Goal: Task Accomplishment & Management: Use online tool/utility

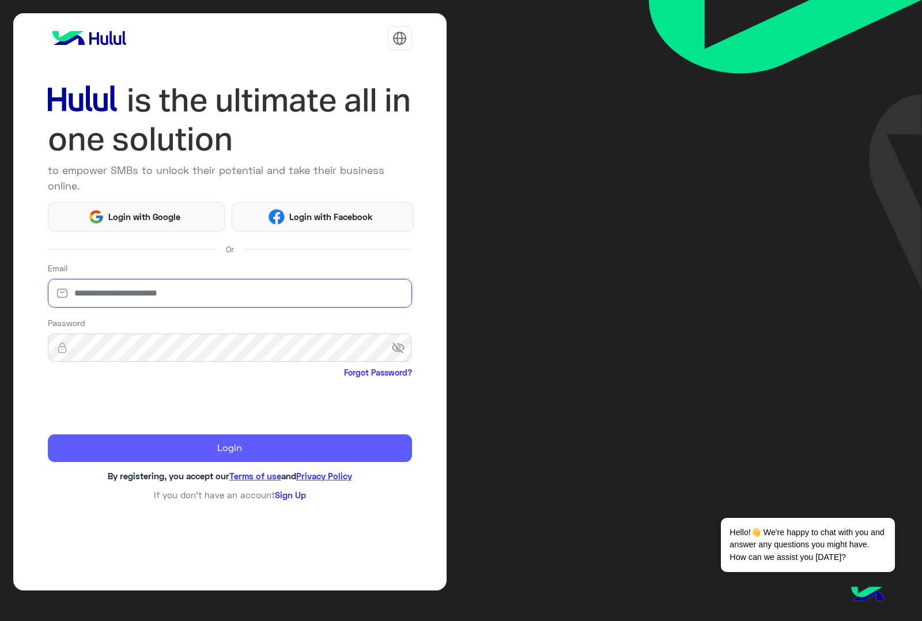
type input "**********"
click at [148, 435] on button "Login" at bounding box center [230, 449] width 364 height 28
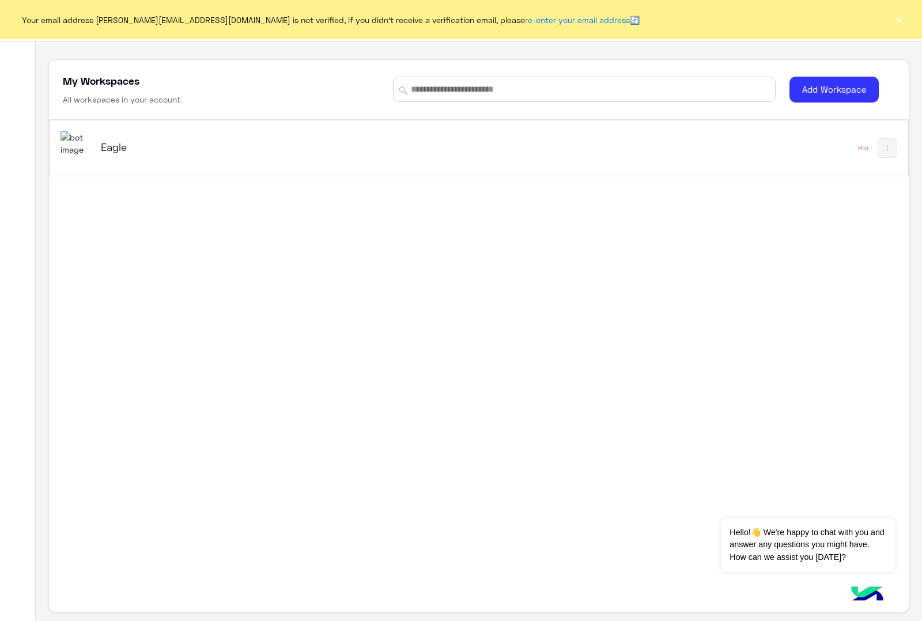
click at [901, 21] on button "×" at bounding box center [900, 20] width 12 height 12
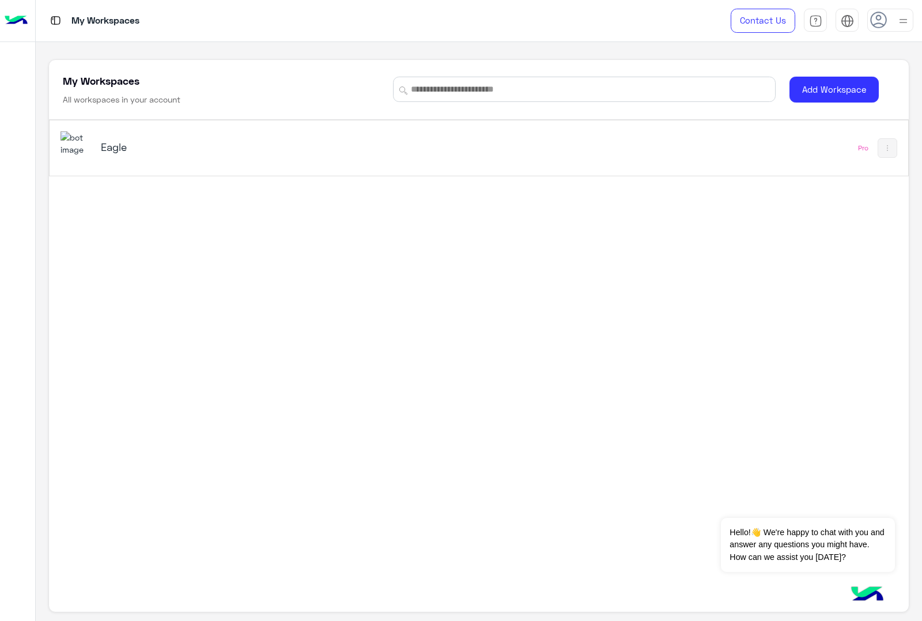
click at [110, 153] on h5 "Eagle" at bounding box center [252, 147] width 302 height 14
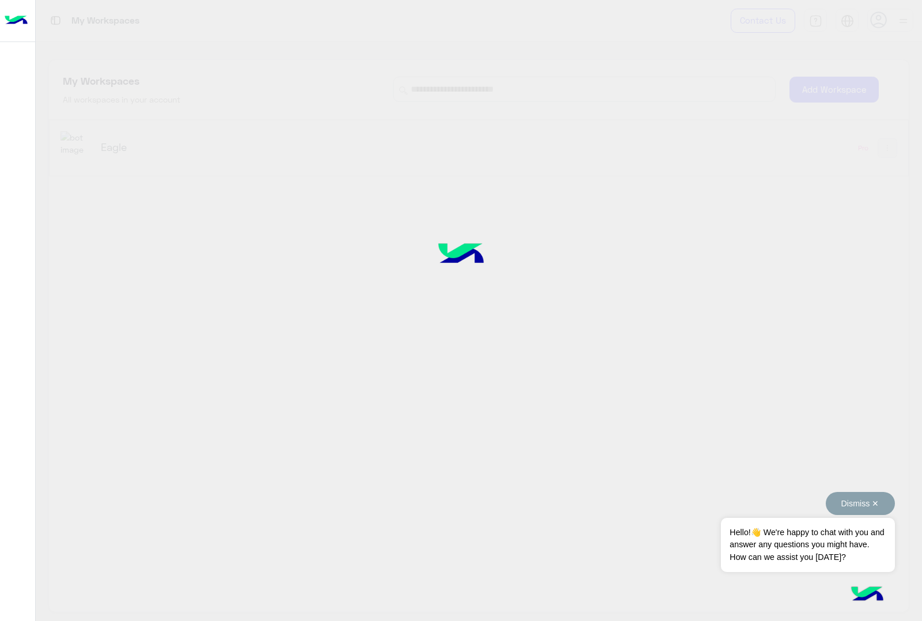
click at [876, 503] on button "Dismiss ✕" at bounding box center [860, 503] width 69 height 23
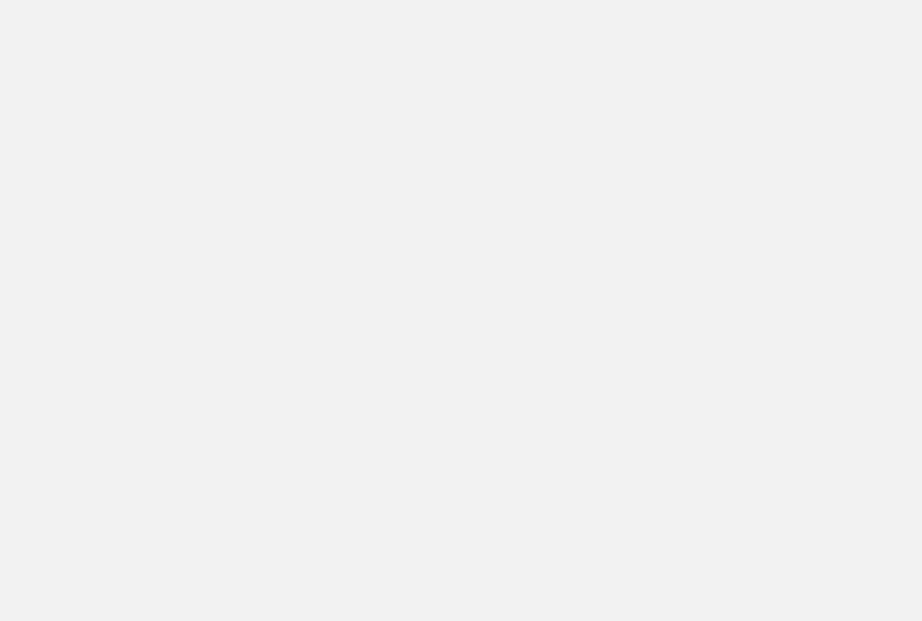
click at [450, 76] on app-root at bounding box center [461, 310] width 922 height 621
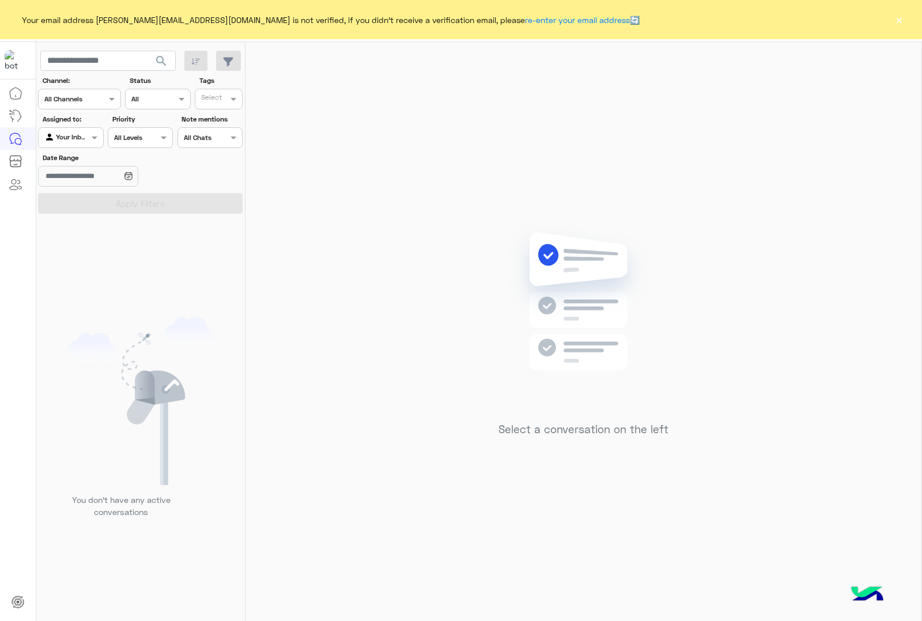
click at [898, 17] on button "×" at bounding box center [900, 20] width 12 height 12
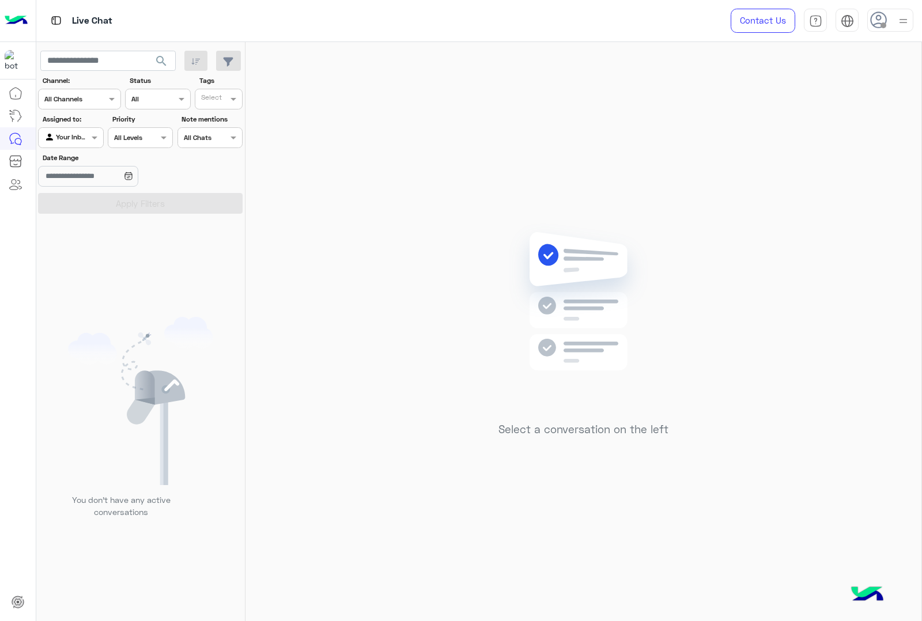
click at [891, 18] on div at bounding box center [891, 20] width 46 height 23
click at [870, 90] on label "Online" at bounding box center [842, 88] width 126 height 21
click at [900, 20] on img at bounding box center [903, 21] width 13 height 13
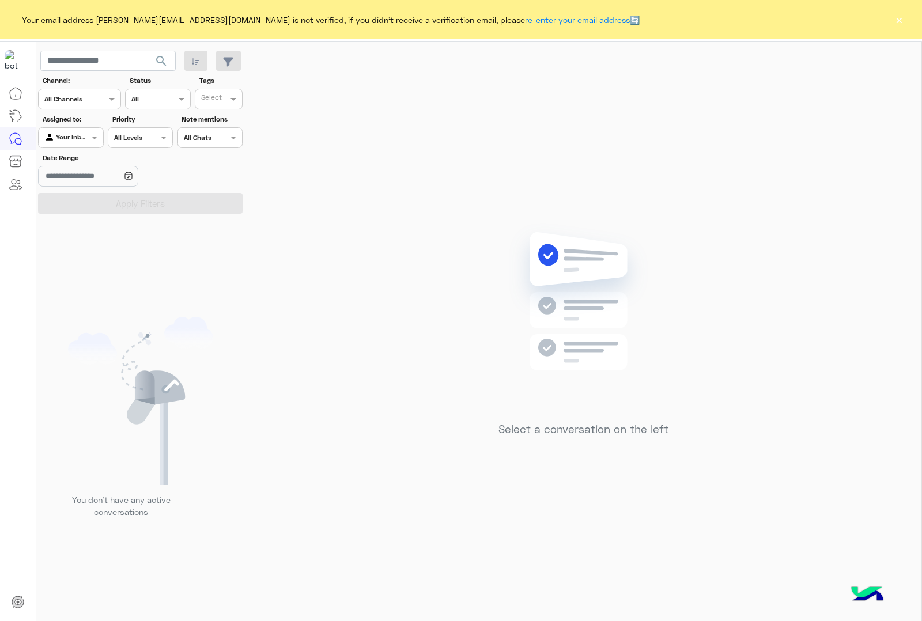
click at [898, 16] on button "×" at bounding box center [900, 20] width 12 height 12
